Goal: Information Seeking & Learning: Check status

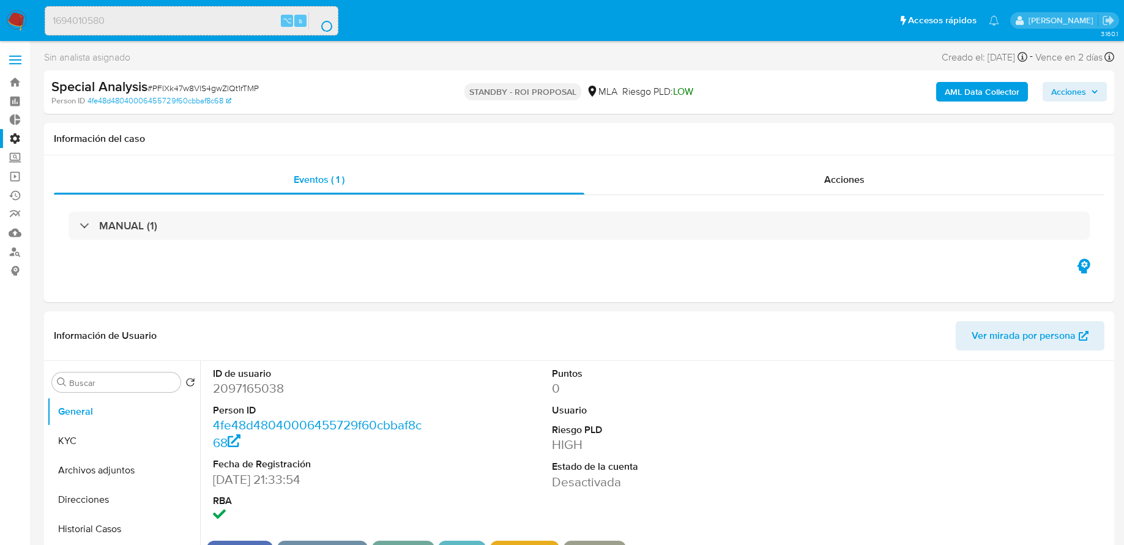
select select "10"
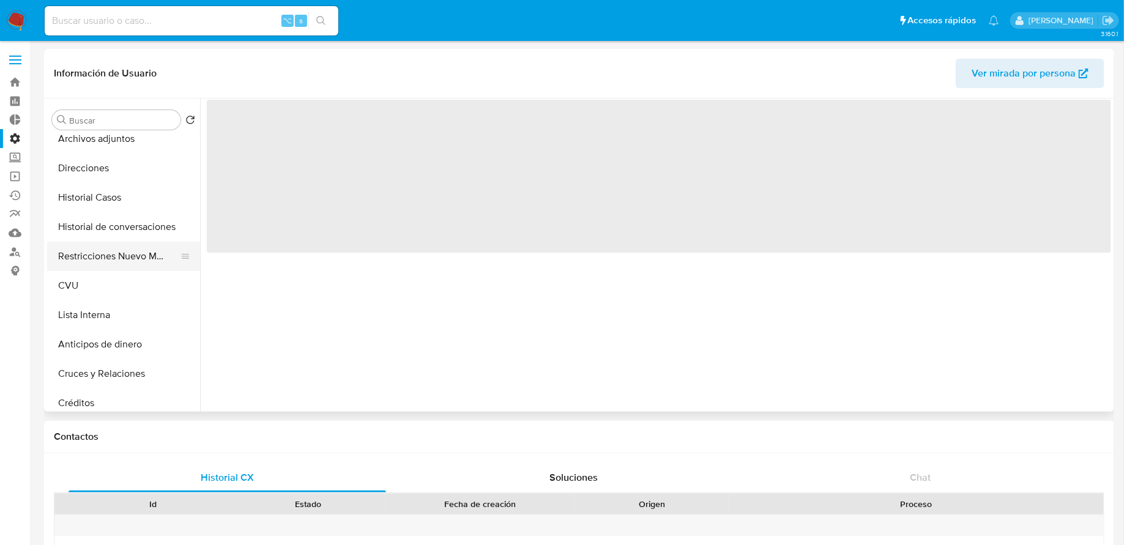
select select "10"
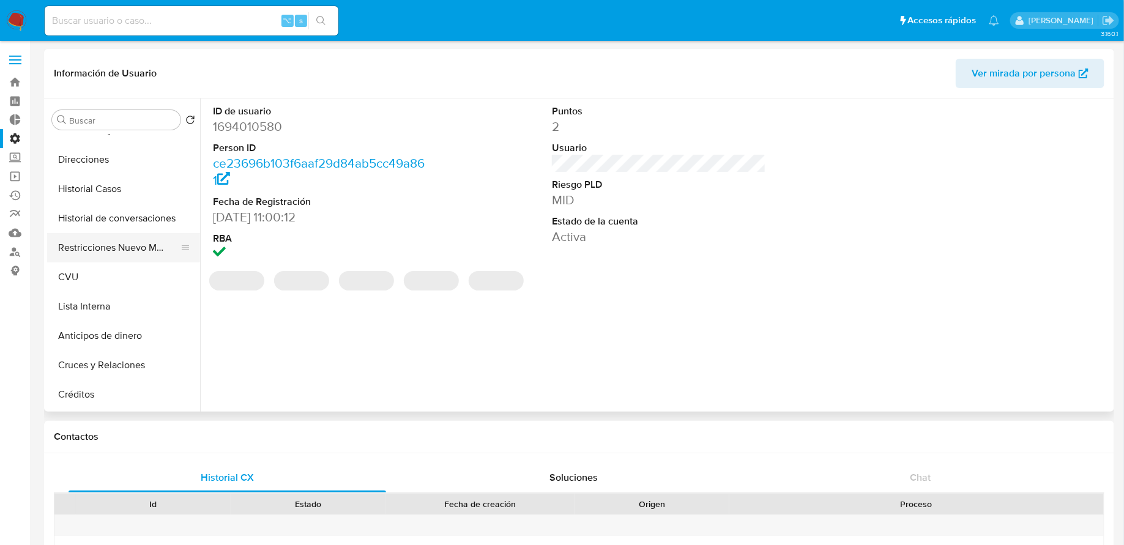
scroll to position [138, 0]
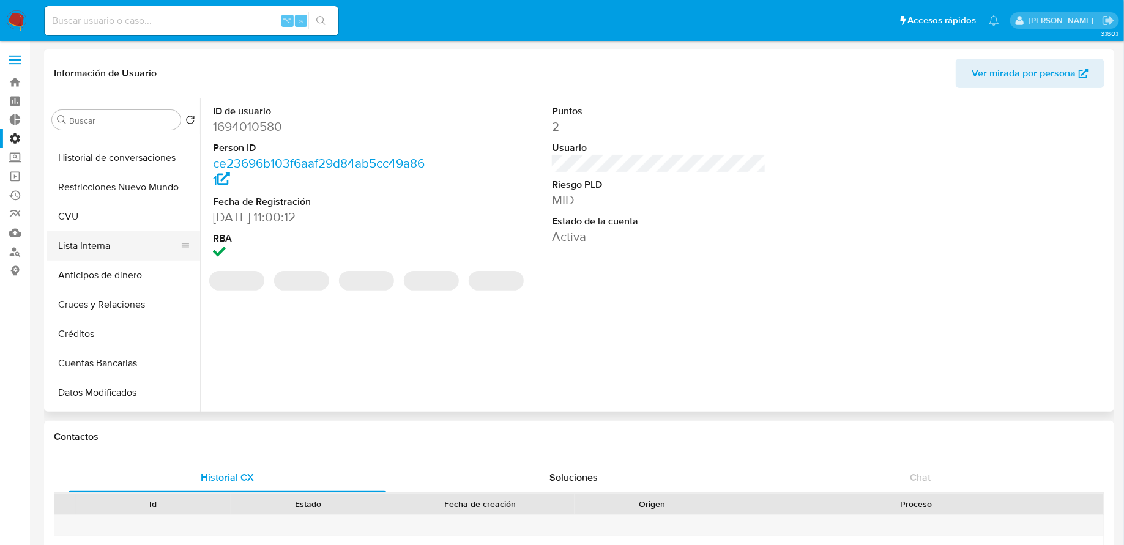
click at [110, 250] on button "Lista Interna" at bounding box center [118, 245] width 143 height 29
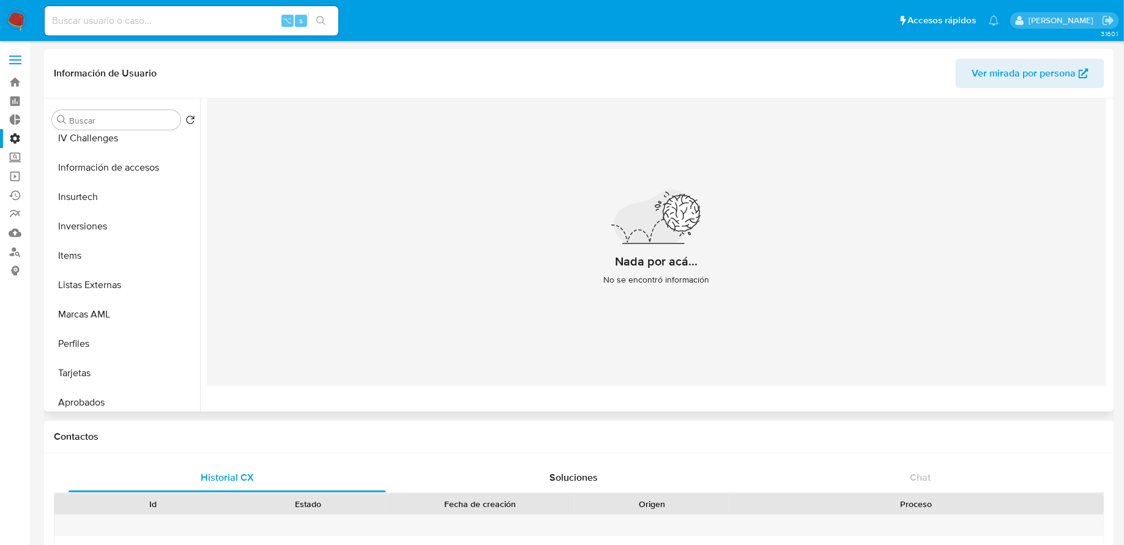
scroll to position [576, 0]
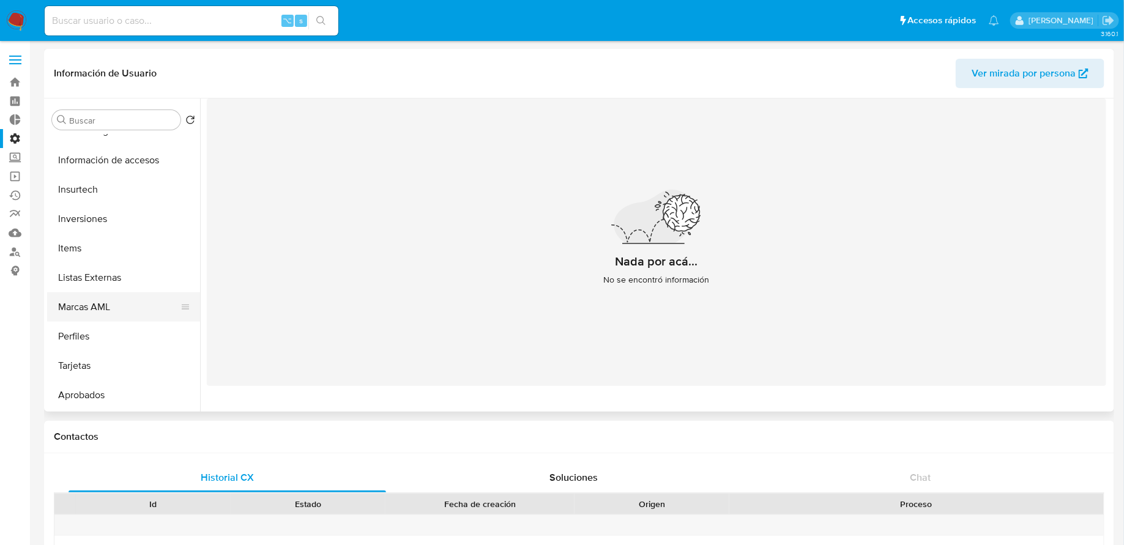
click at [115, 314] on button "Marcas AML" at bounding box center [118, 306] width 143 height 29
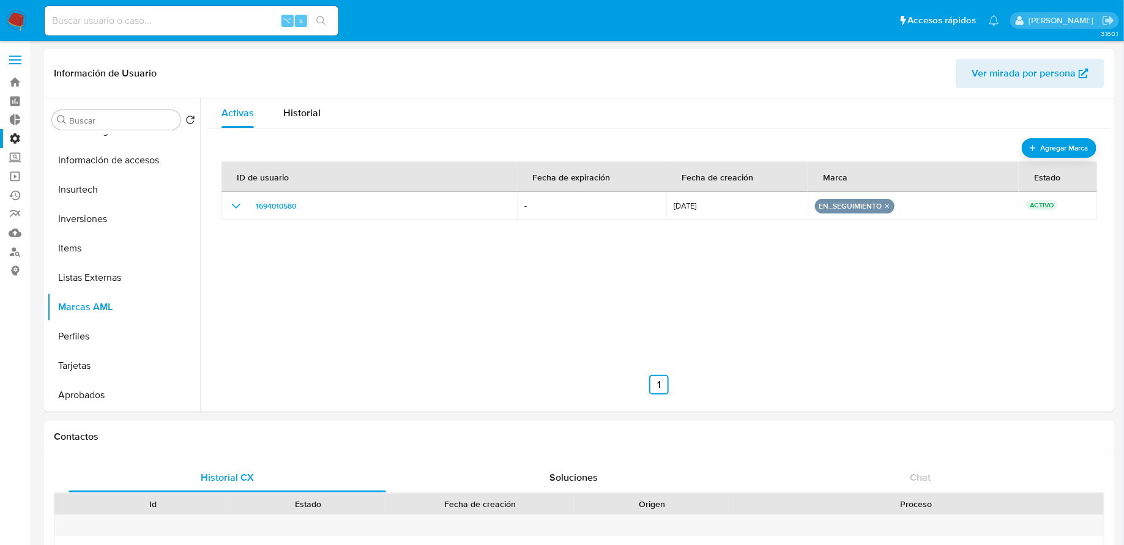
click at [212, 23] on input at bounding box center [192, 21] width 294 height 16
paste input "732559043"
type input "732559043"
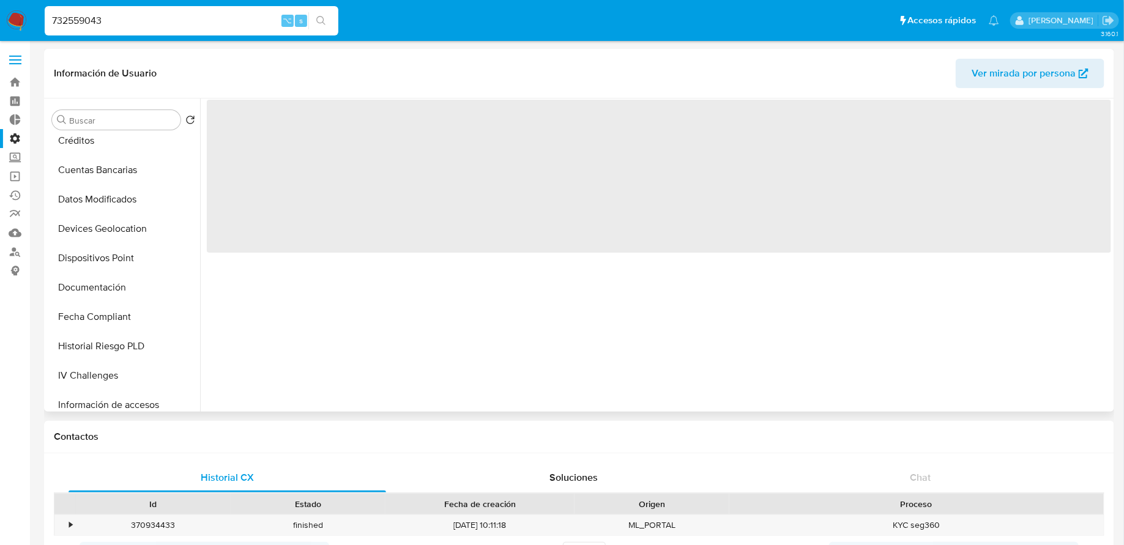
select select "10"
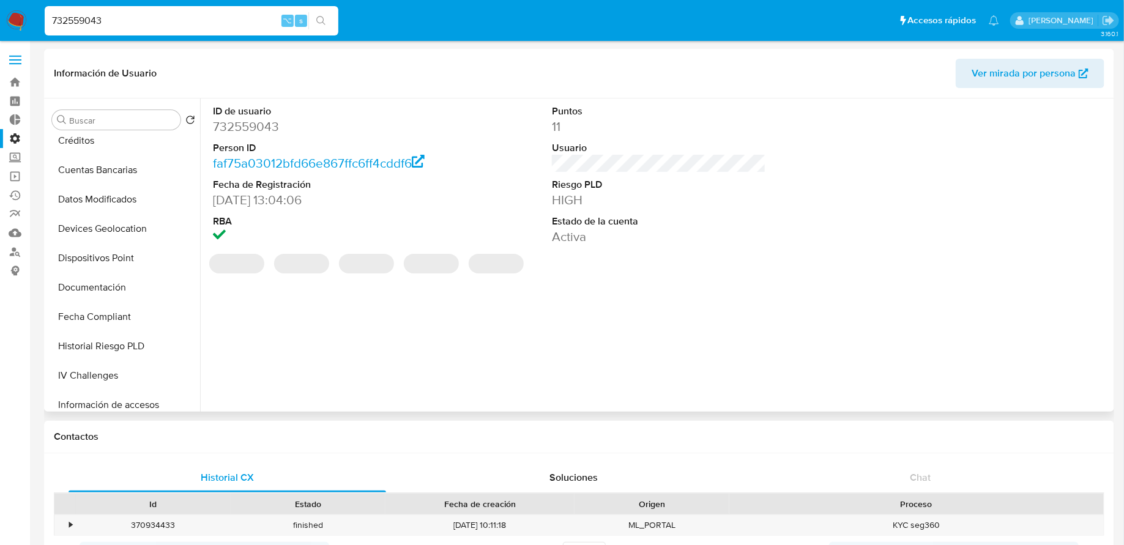
scroll to position [634, 0]
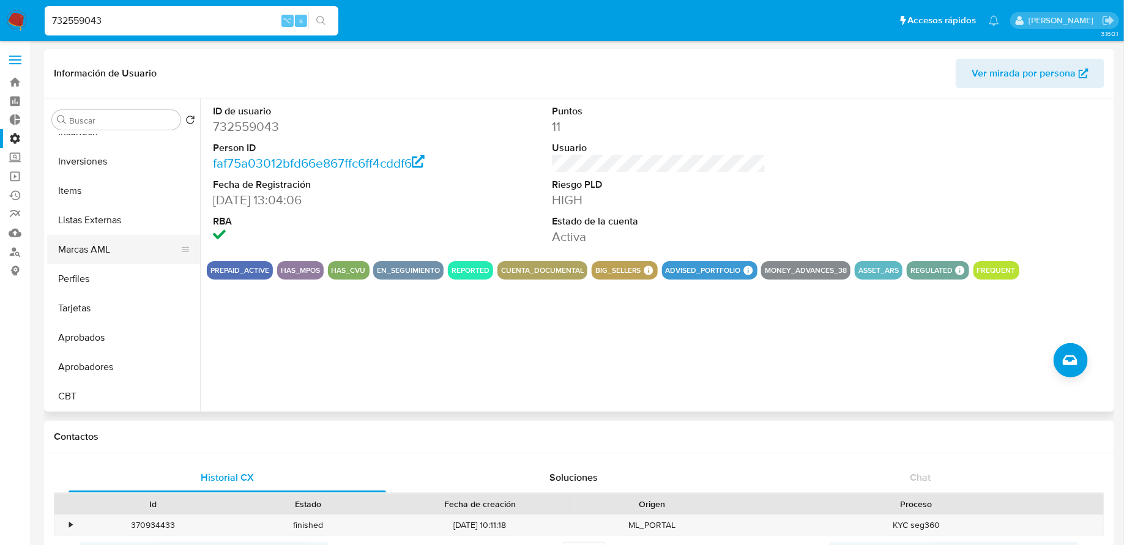
click at [110, 250] on button "Marcas AML" at bounding box center [118, 249] width 143 height 29
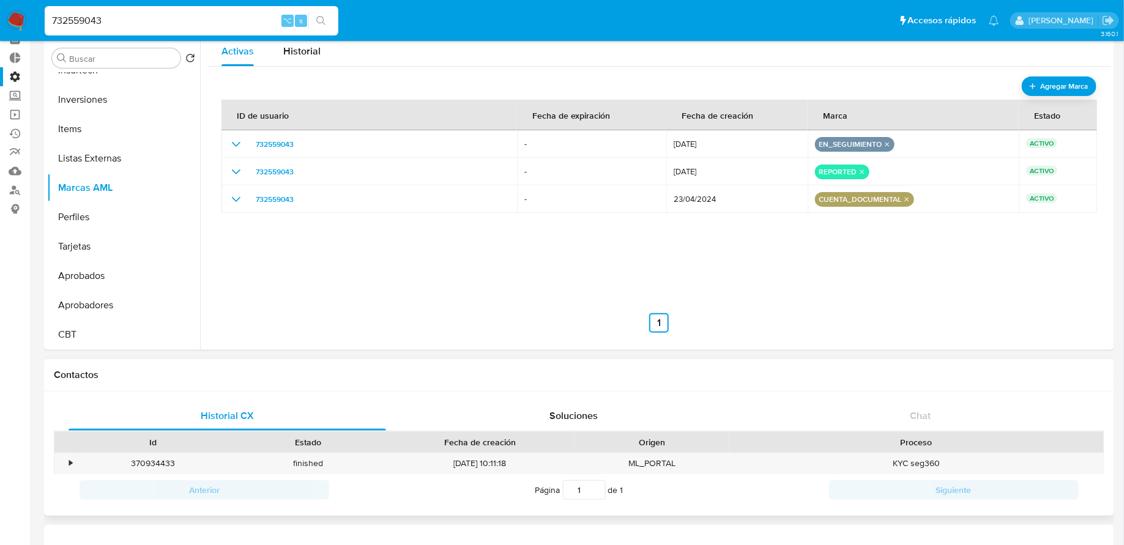
scroll to position [0, 0]
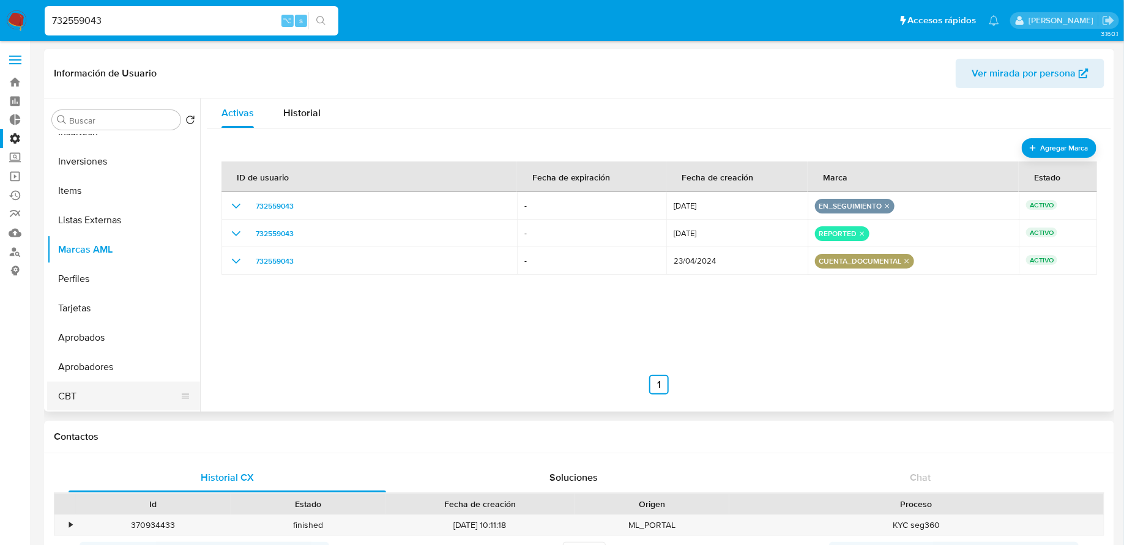
click at [100, 399] on button "CBT" at bounding box center [118, 396] width 143 height 29
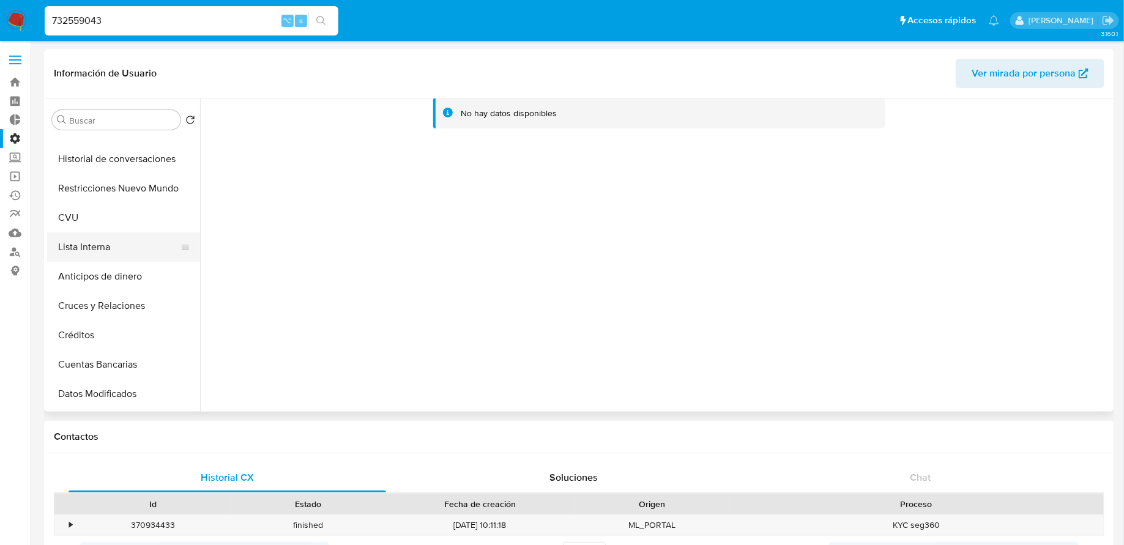
scroll to position [87, 0]
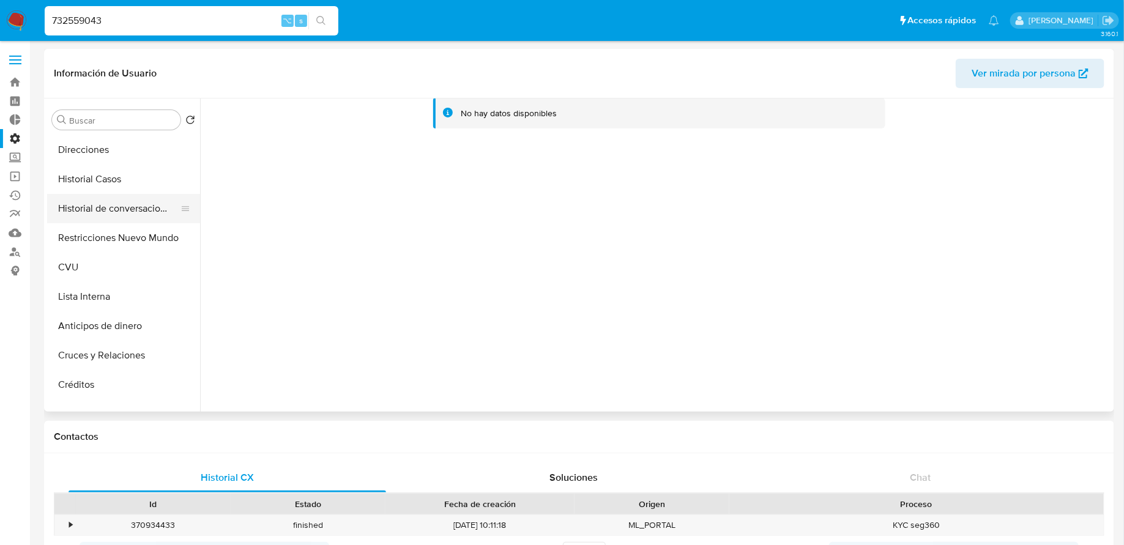
click at [97, 221] on button "Historial de conversaciones" at bounding box center [118, 208] width 143 height 29
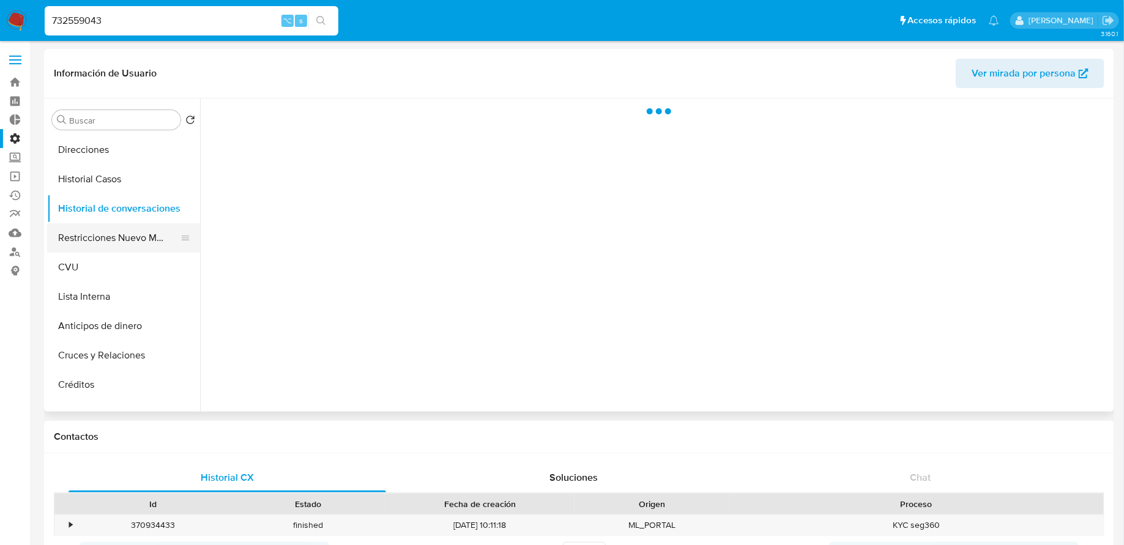
click at [95, 242] on button "Restricciones Nuevo Mundo" at bounding box center [118, 237] width 143 height 29
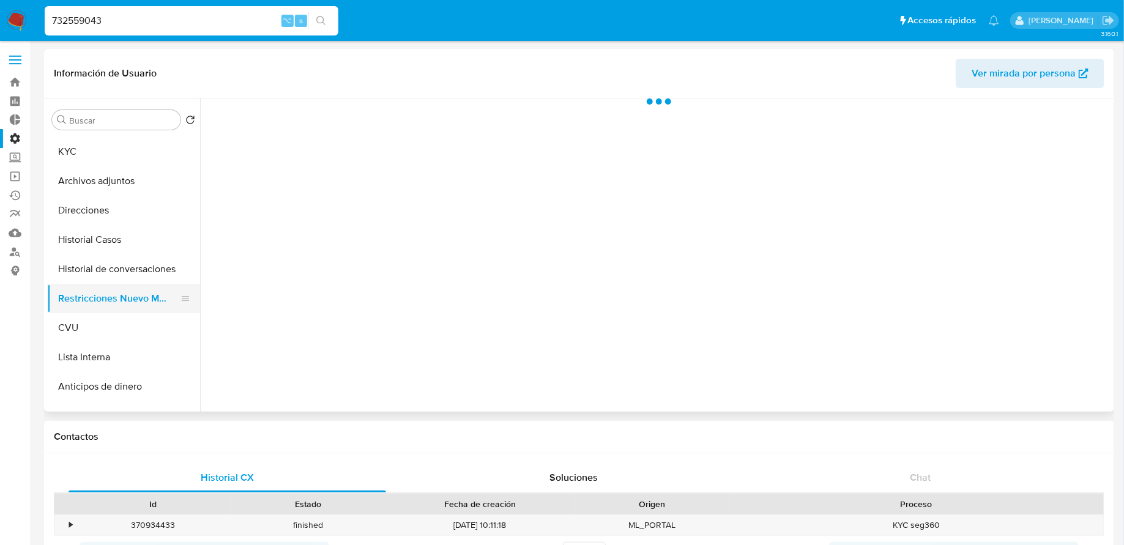
click at [95, 242] on button "Historial Casos" at bounding box center [123, 239] width 153 height 29
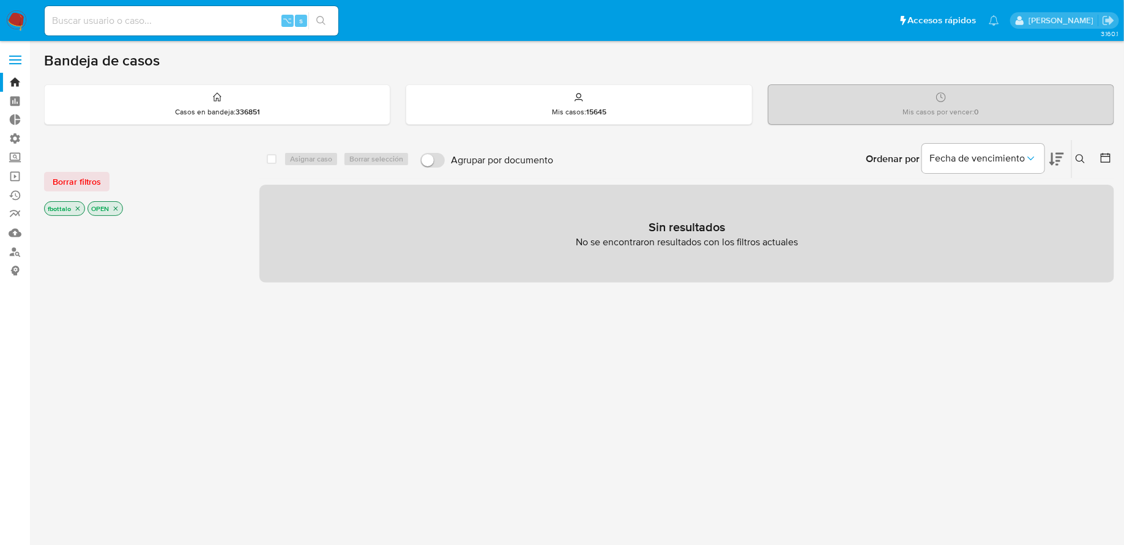
click at [130, 27] on input at bounding box center [192, 21] width 294 height 16
paste input "732559043"
type input "732559043"
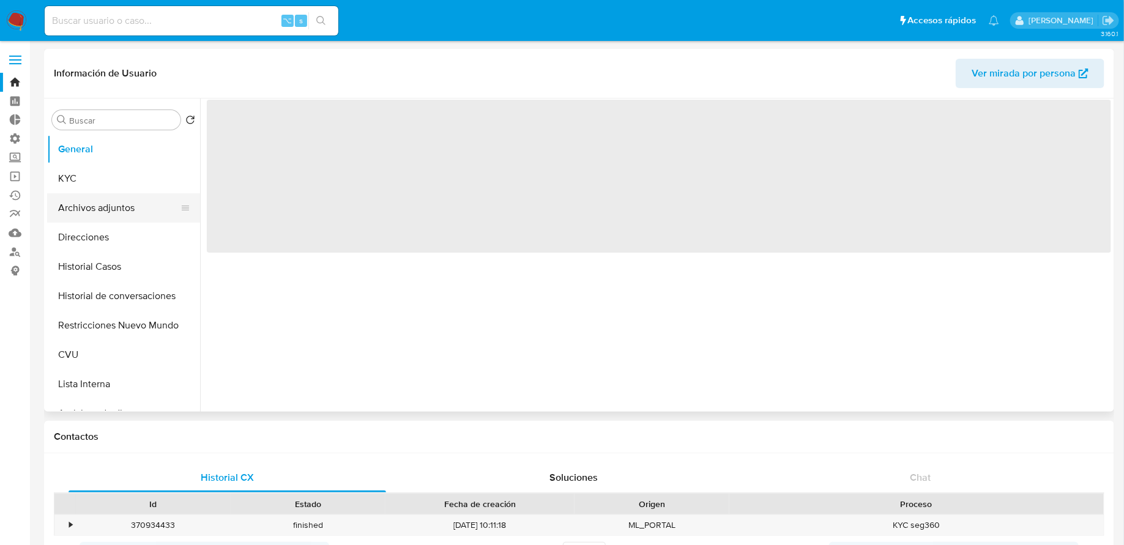
click at [106, 207] on button "Archivos adjuntos" at bounding box center [118, 207] width 143 height 29
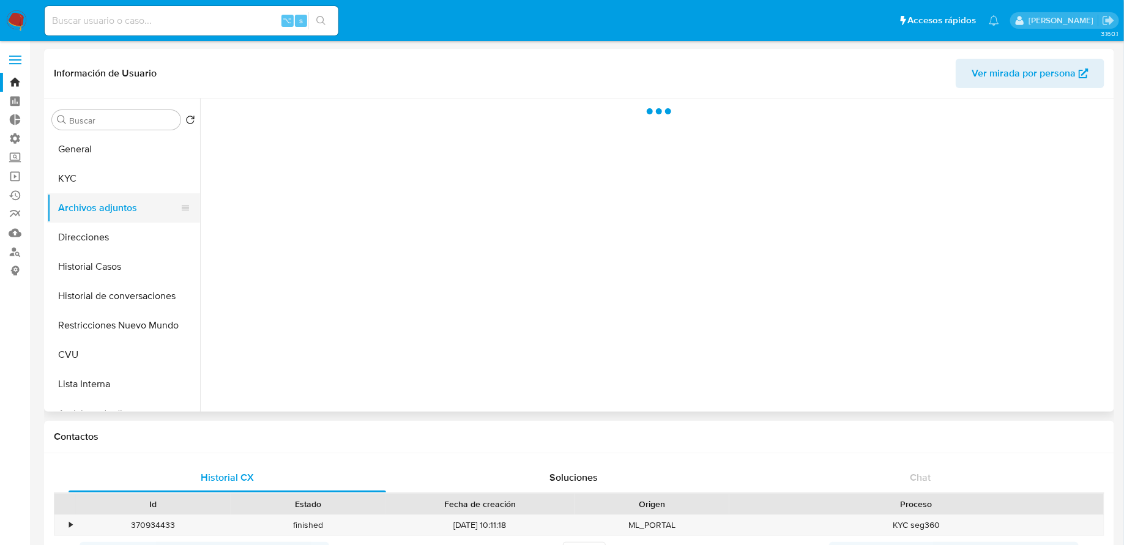
select select "10"
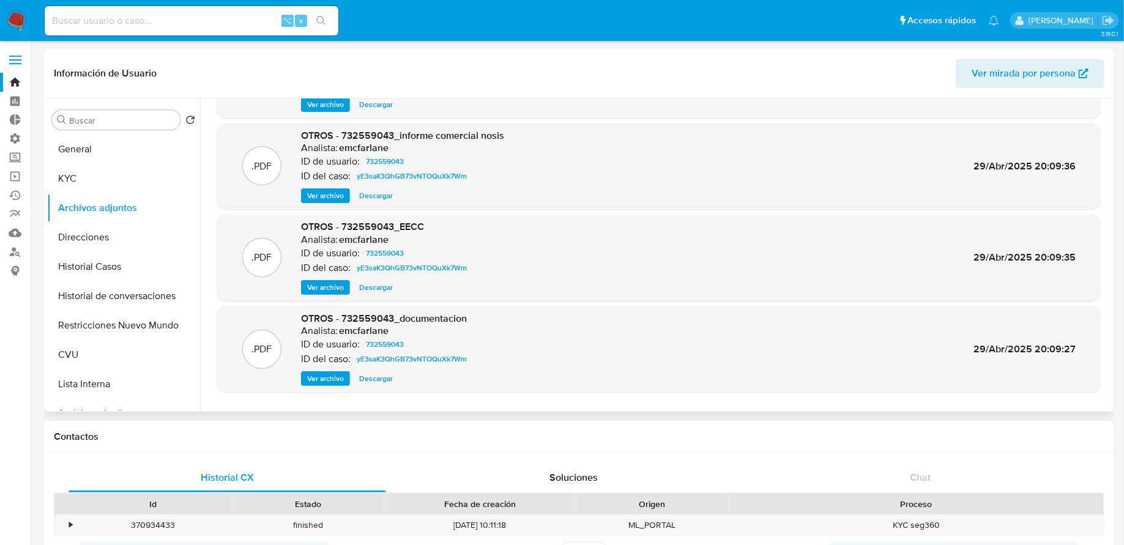
scroll to position [103, 0]
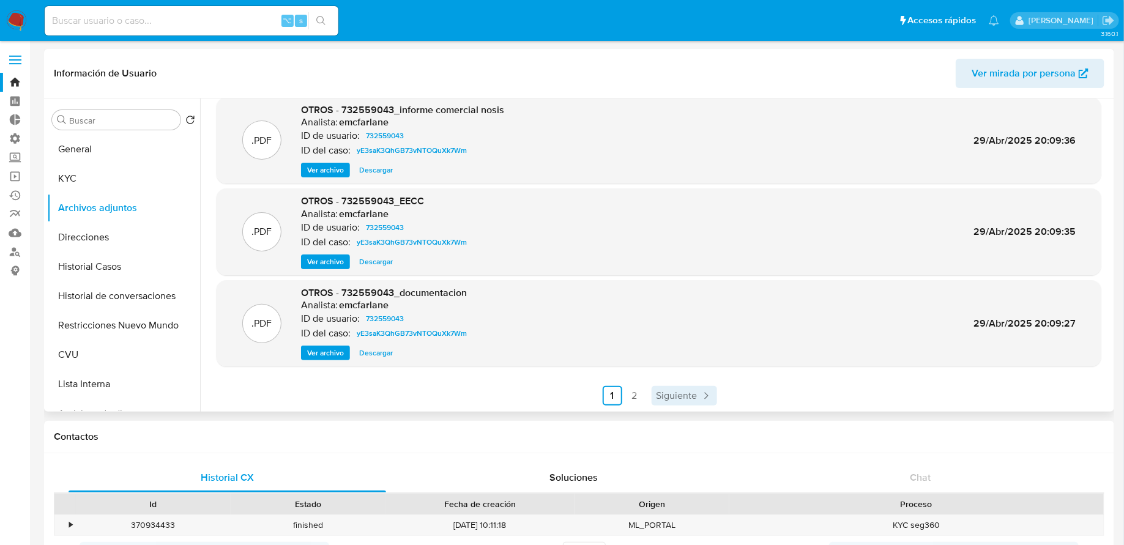
click at [687, 396] on span "Siguiente" at bounding box center [677, 396] width 41 height 10
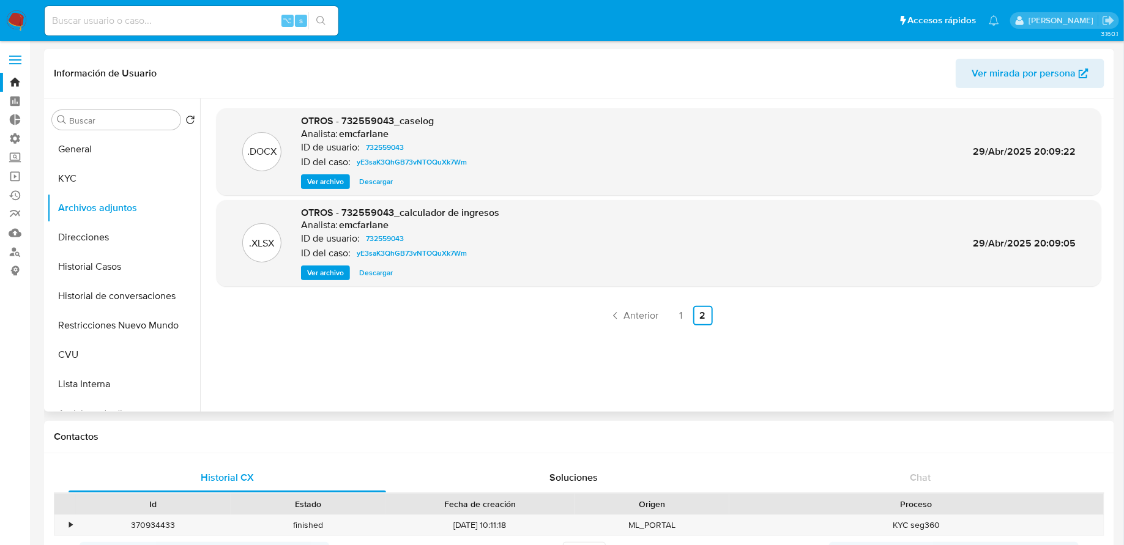
click at [338, 180] on span "Ver archivo" at bounding box center [325, 182] width 37 height 12
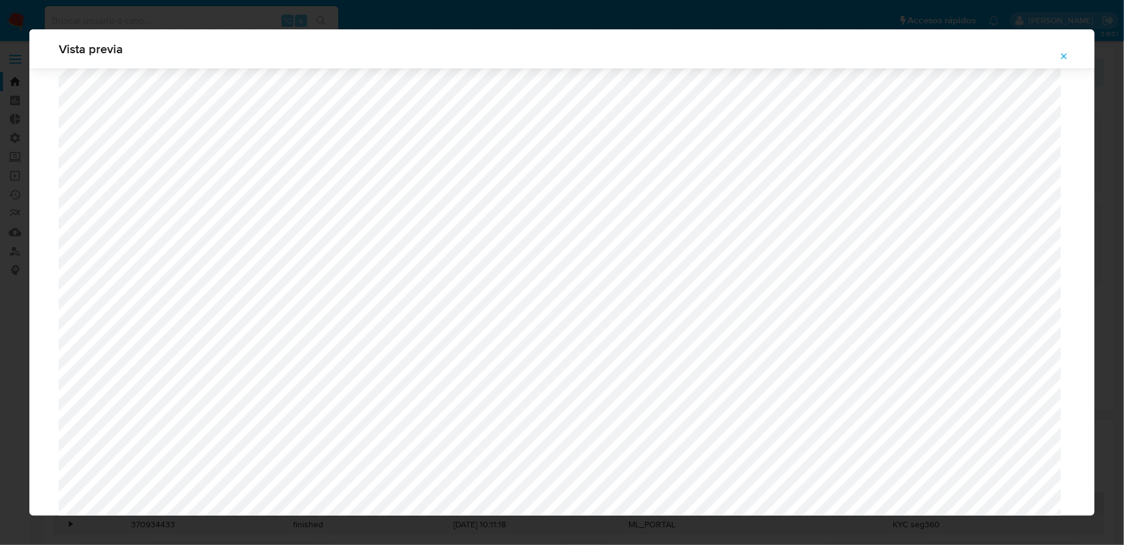
scroll to position [1215, 0]
click at [899, 53] on icon "Attachment preview" at bounding box center [1064, 56] width 10 height 10
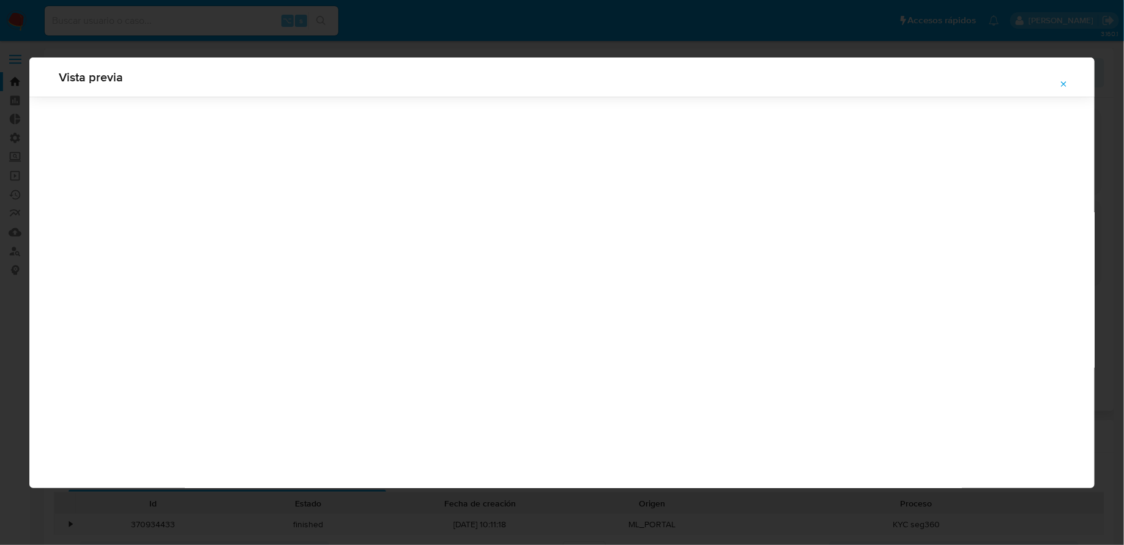
scroll to position [0, 0]
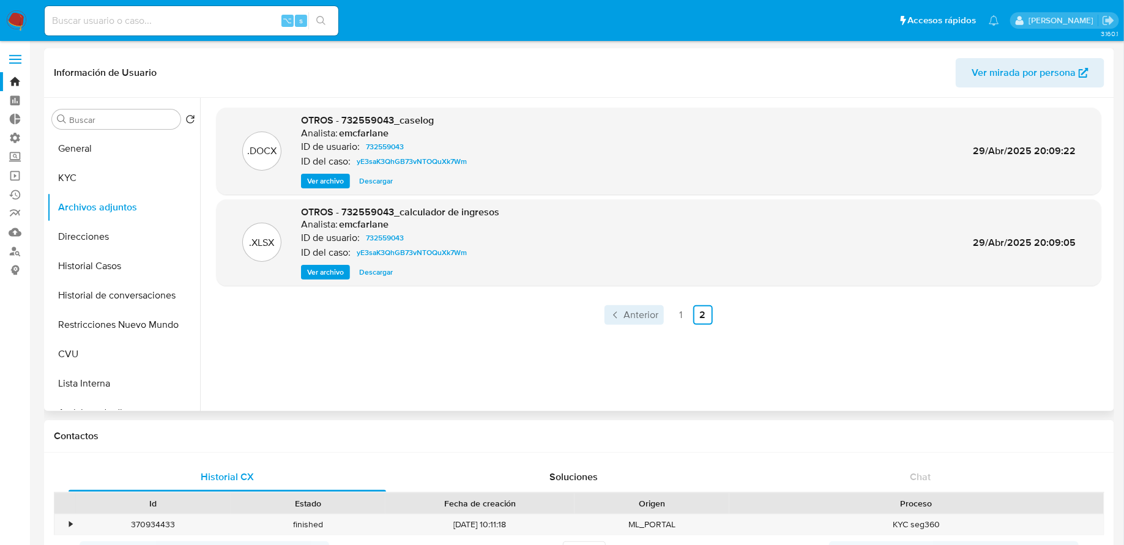
click at [638, 315] on span "Anterior" at bounding box center [641, 315] width 35 height 10
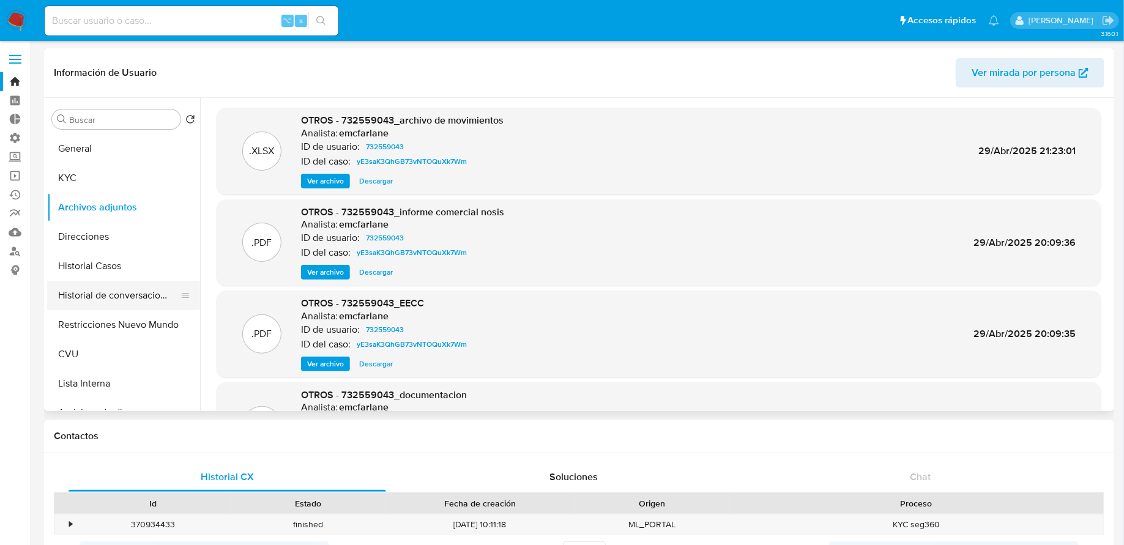
click at [126, 296] on button "Historial de conversaciones" at bounding box center [118, 295] width 143 height 29
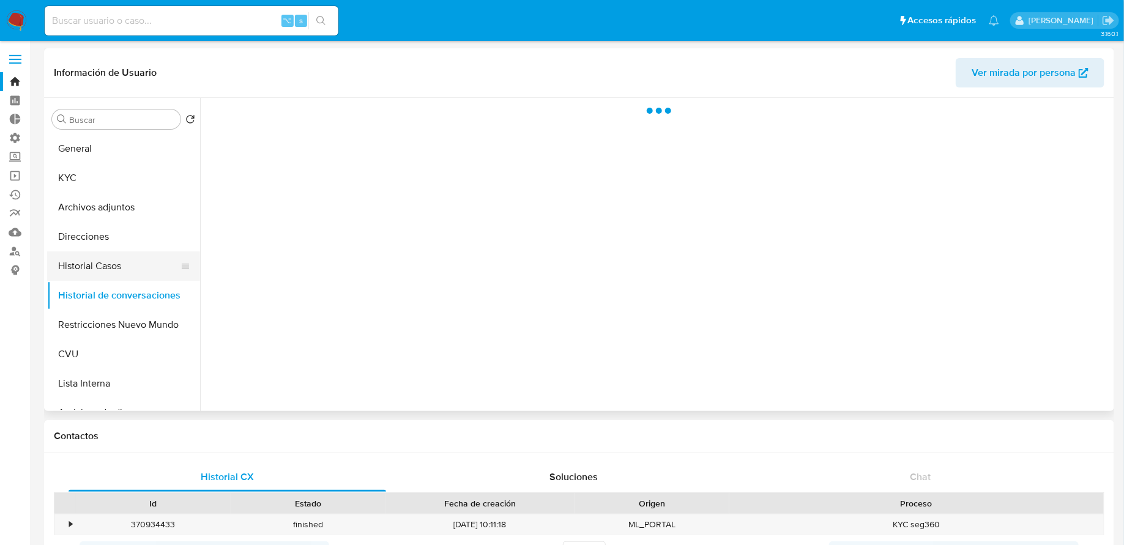
click at [115, 265] on button "Historial Casos" at bounding box center [118, 265] width 143 height 29
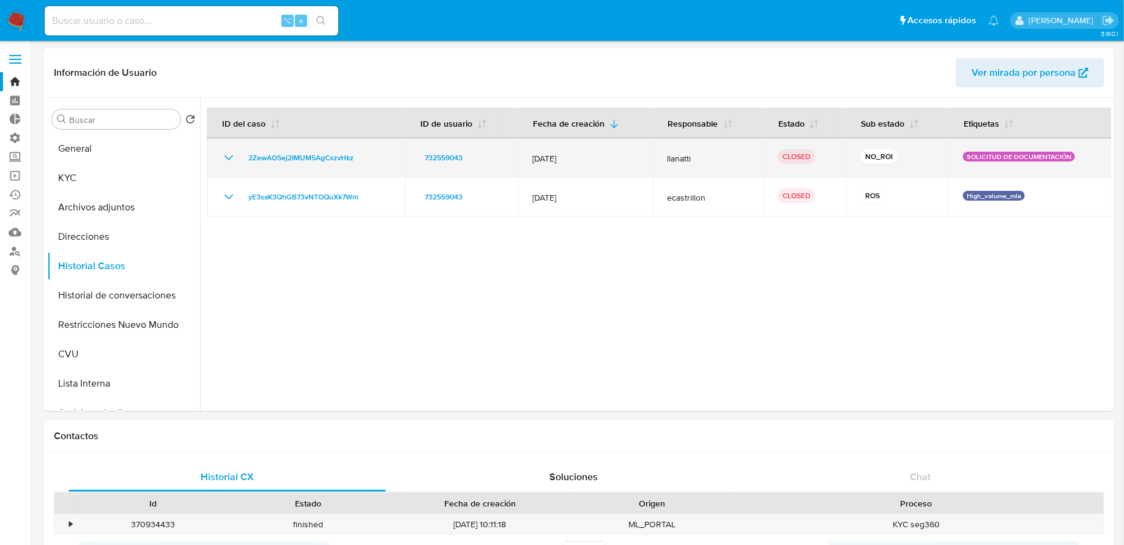
click at [220, 153] on td "2ZewAO5ej2IMUM5AgCxzvHkz" at bounding box center [306, 157] width 198 height 39
click at [224, 153] on icon "Mostrar/Ocultar" at bounding box center [228, 158] width 15 height 15
